Goal: Information Seeking & Learning: Learn about a topic

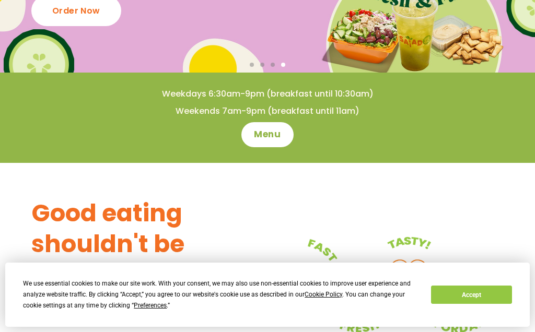
scroll to position [195, 0]
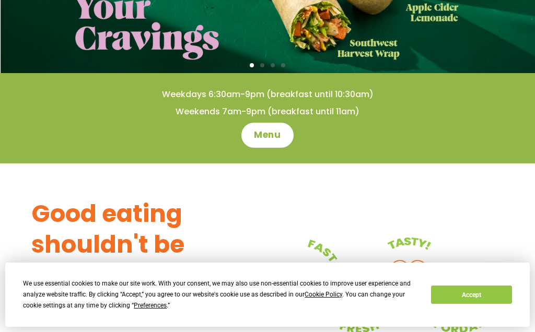
click at [272, 134] on span "Menu" at bounding box center [267, 135] width 27 height 13
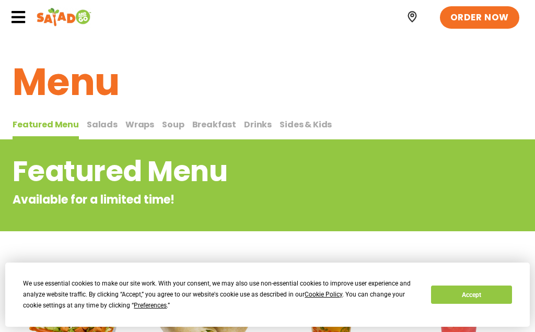
click at [104, 122] on span "Salads" at bounding box center [102, 125] width 31 height 12
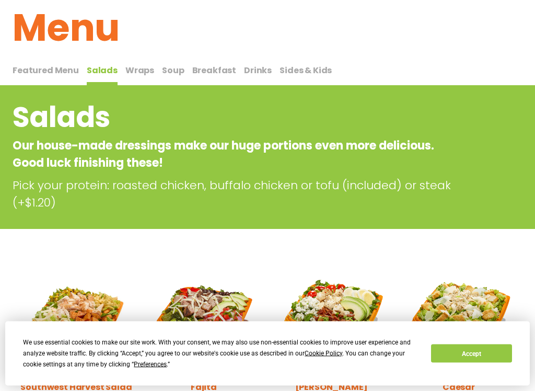
scroll to position [54, 0]
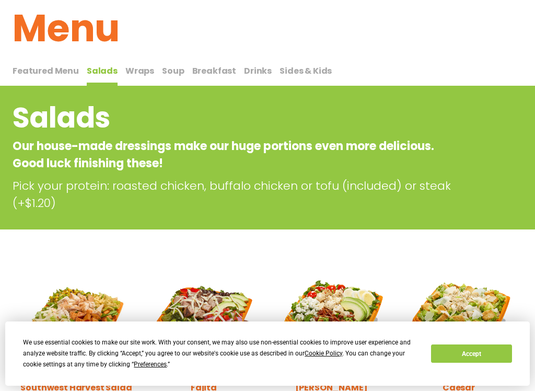
click at [41, 76] on span "Featured Menu" at bounding box center [46, 71] width 66 height 12
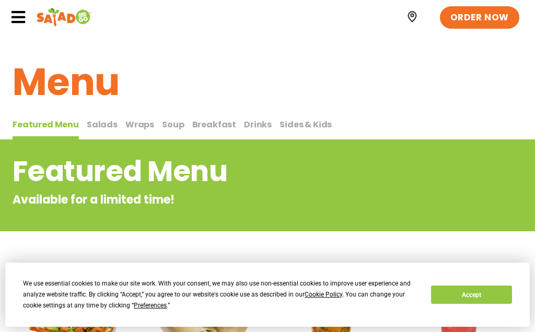
click at [102, 124] on span "Salads" at bounding box center [102, 125] width 31 height 12
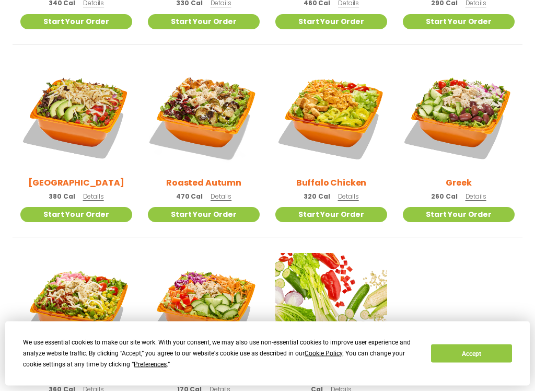
scroll to position [452, 0]
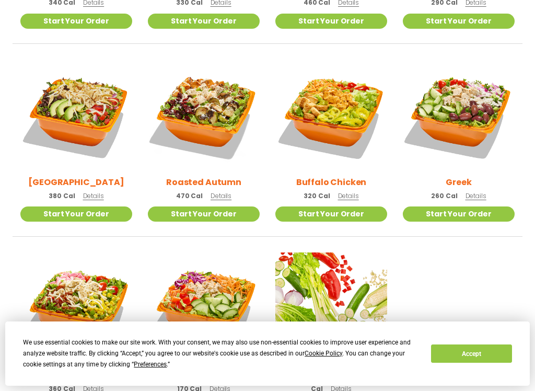
click at [223, 199] on span "Details" at bounding box center [221, 195] width 21 height 9
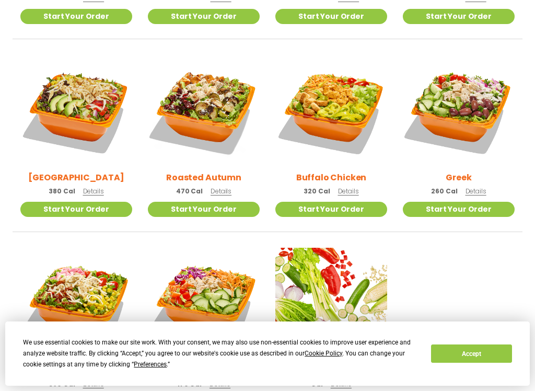
scroll to position [457, 0]
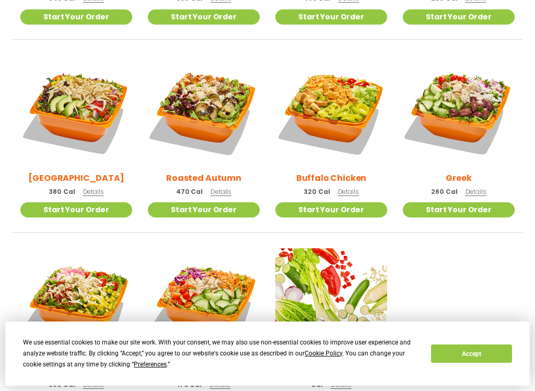
click at [216, 109] on img at bounding box center [204, 111] width 112 height 112
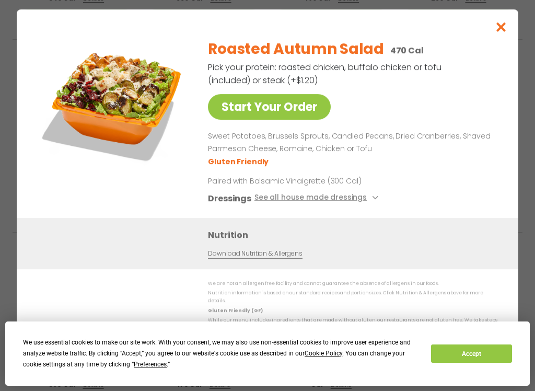
click at [448, 203] on div "Dressings See all house made dressings" at bounding box center [350, 197] width 285 height 13
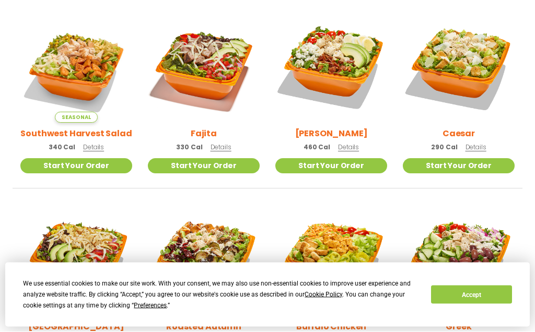
scroll to position [303, 0]
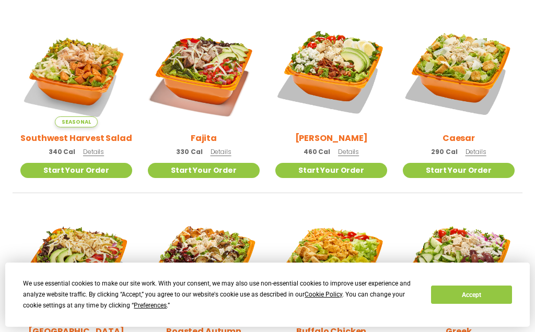
click at [353, 153] on span "Details" at bounding box center [348, 151] width 21 height 9
